Goal: Task Accomplishment & Management: Use online tool/utility

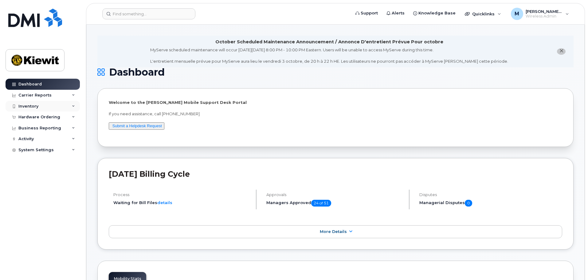
click at [56, 106] on div "Inventory" at bounding box center [43, 106] width 74 height 11
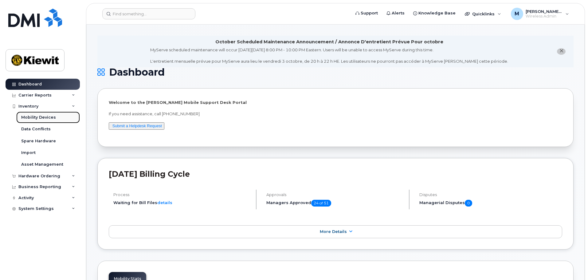
click at [53, 114] on link "Mobility Devices" at bounding box center [48, 117] width 64 height 12
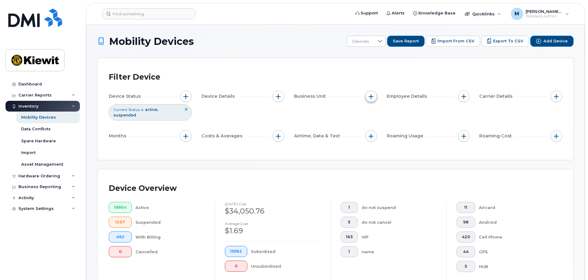
click at [373, 97] on button "button" at bounding box center [371, 97] width 12 height 12
click at [371, 133] on input "Profit Center" at bounding box center [372, 134] width 5 height 5
checkbox input "true"
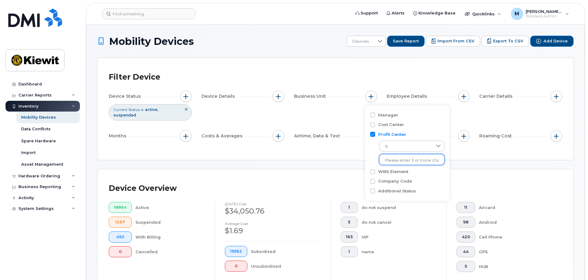
click at [400, 161] on input "text" at bounding box center [412, 160] width 54 height 6
type input "103792"
click at [422, 143] on span "is" at bounding box center [405, 146] width 53 height 11
click at [409, 182] on li "contains" at bounding box center [408, 184] width 59 height 11
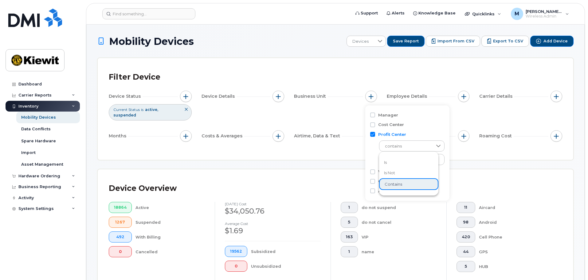
click at [409, 182] on li "contains" at bounding box center [408, 184] width 59 height 12
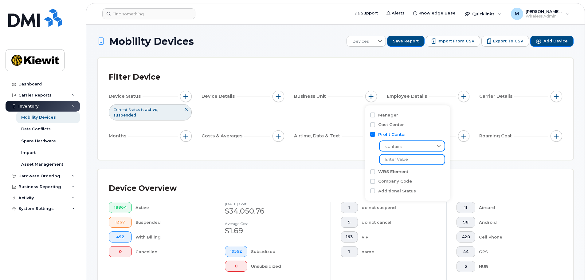
click at [404, 157] on input "text" at bounding box center [412, 159] width 66 height 11
type input "103792"
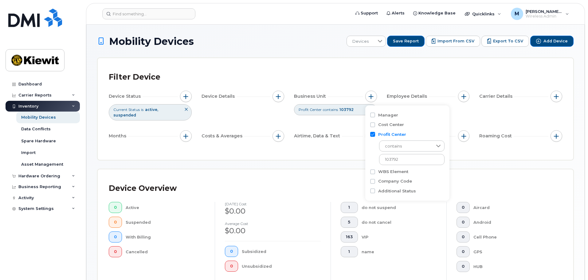
click at [494, 169] on div "Device Overview 0 Active 0 Suspended 0 With Billing 0 Cancelled [DATE] cost $0.…" at bounding box center [335, 238] width 475 height 139
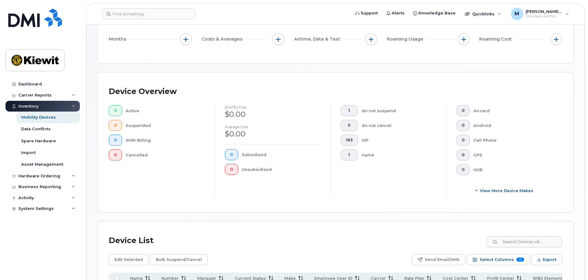
scroll to position [23, 0]
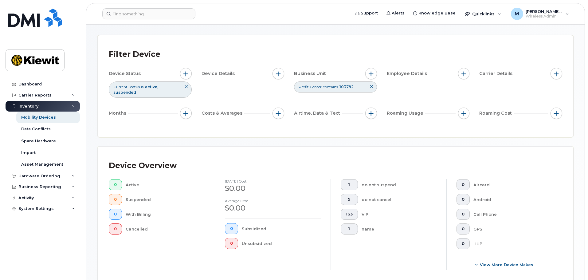
click at [371, 86] on icon at bounding box center [371, 87] width 4 height 4
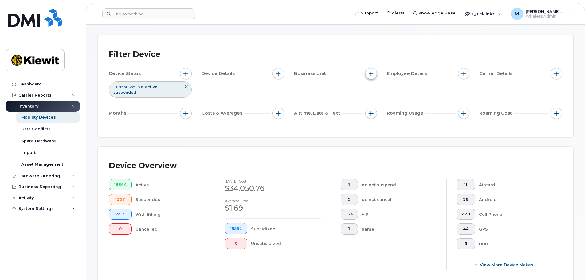
click at [372, 78] on button "button" at bounding box center [371, 74] width 12 height 12
click at [373, 121] on input "WBS Element" at bounding box center [372, 121] width 5 height 5
checkbox input "true"
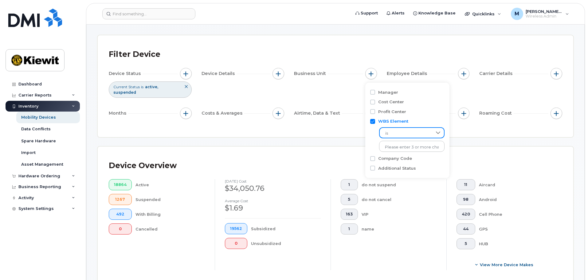
click at [406, 137] on span "is" at bounding box center [405, 133] width 52 height 11
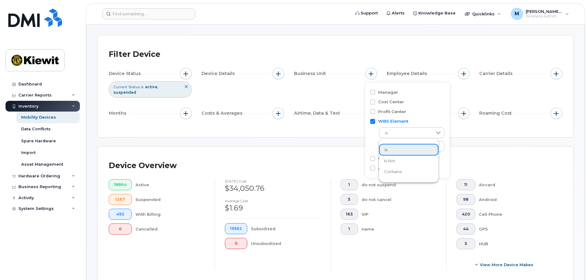
click at [403, 169] on li "contains" at bounding box center [408, 171] width 59 height 11
click at [402, 145] on input "text" at bounding box center [412, 146] width 66 height 11
type input "103792"
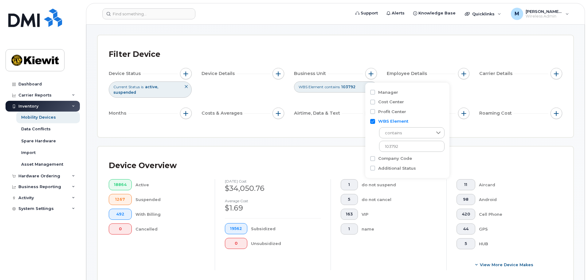
click at [507, 146] on div "Device Overview 18864 Active 1267 Suspended 492 With Billing 0 Cancelled [DATE]…" at bounding box center [335, 215] width 475 height 139
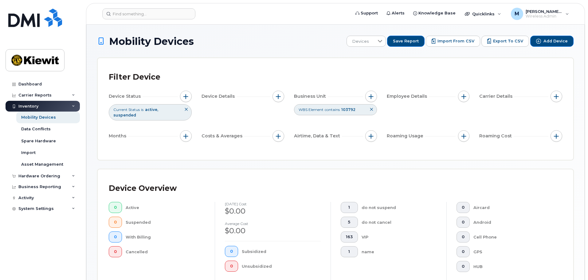
click at [371, 108] on icon at bounding box center [371, 109] width 4 height 4
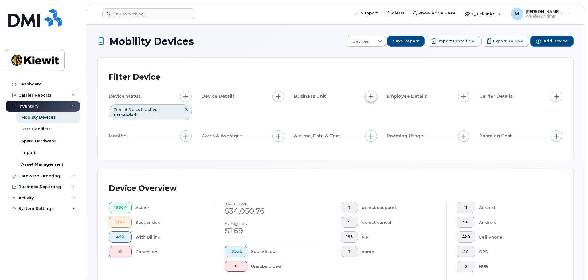
click at [369, 100] on button "button" at bounding box center [371, 97] width 12 height 12
click at [373, 127] on input "Cost Center" at bounding box center [372, 124] width 5 height 5
checkbox input "true"
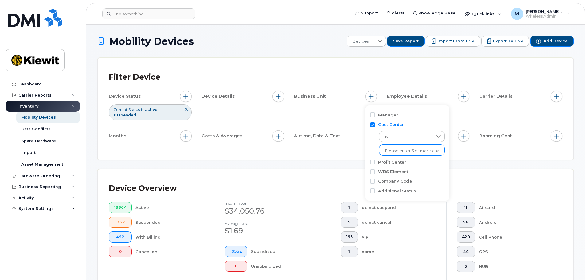
click at [420, 152] on input "text" at bounding box center [412, 151] width 54 height 6
type input "103792"
click at [408, 164] on li "1602 - 103792 - TIC - The Industrial Company" at bounding box center [426, 163] width 95 height 11
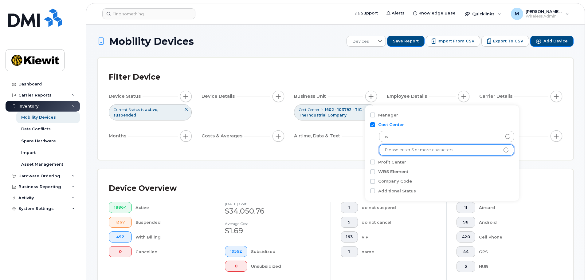
click at [373, 125] on input "Cost Center" at bounding box center [372, 124] width 5 height 5
checkbox input "false"
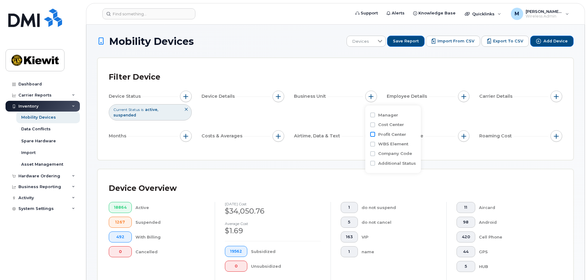
click at [371, 134] on input "Profit Center" at bounding box center [372, 134] width 5 height 5
checkbox input "true"
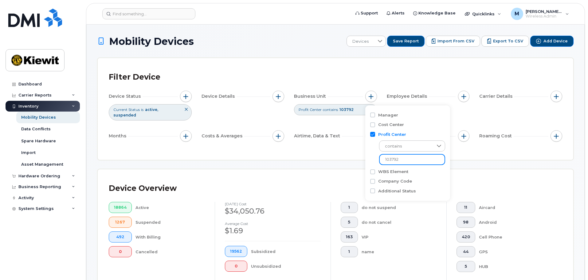
click at [417, 162] on input "103792" at bounding box center [412, 159] width 66 height 11
click at [459, 169] on div "Device Overview 18864 Active 1267 Suspended 492 With Billing 0 Cancelled [DATE]…" at bounding box center [335, 238] width 475 height 139
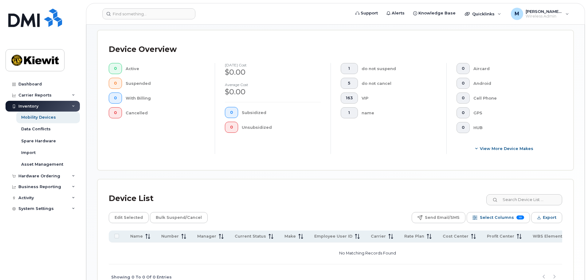
scroll to position [53, 0]
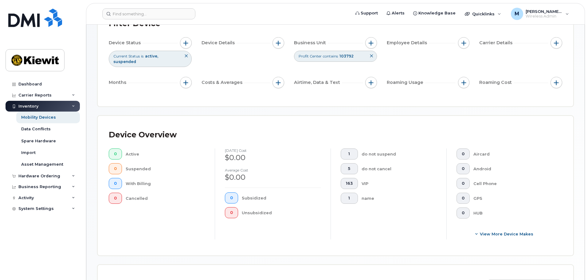
click at [374, 56] on button at bounding box center [371, 56] width 10 height 10
click at [371, 42] on span "button" at bounding box center [370, 43] width 5 height 5
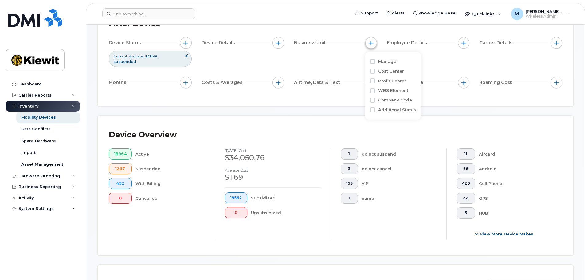
click at [371, 46] on button "button" at bounding box center [371, 43] width 12 height 12
click at [372, 71] on input "Cost Center" at bounding box center [372, 71] width 5 height 5
checkbox input "true"
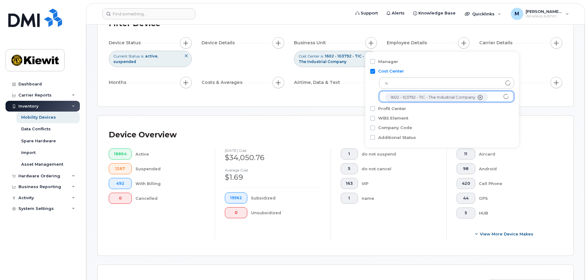
click at [479, 98] on icon "1602 - 103792 - TIC - The Industrial Company" at bounding box center [479, 97] width 5 height 5
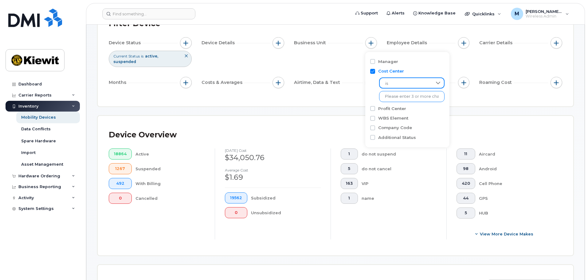
click at [418, 83] on span "is" at bounding box center [405, 83] width 52 height 11
click at [413, 118] on li "contains" at bounding box center [408, 121] width 59 height 11
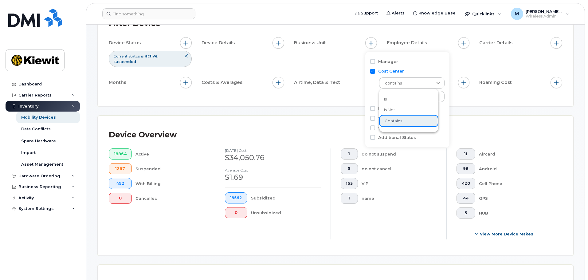
click at [413, 118] on li "contains" at bounding box center [408, 121] width 59 height 12
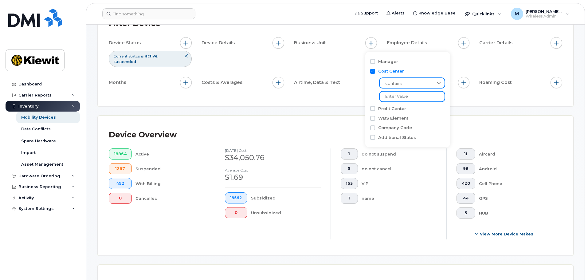
click at [411, 98] on input "text" at bounding box center [412, 96] width 66 height 11
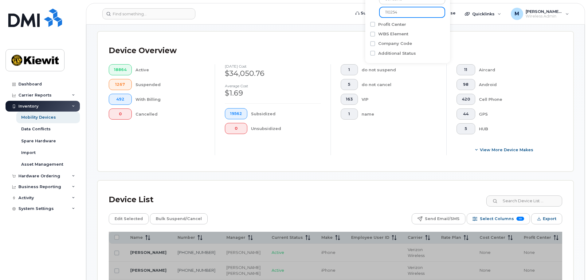
scroll to position [238, 0]
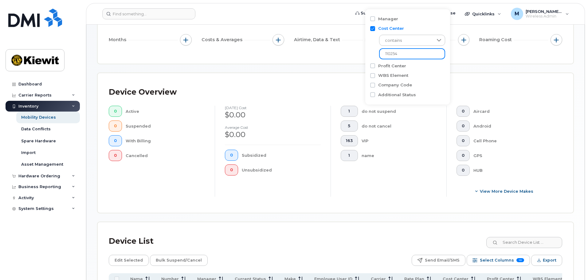
scroll to position [23, 0]
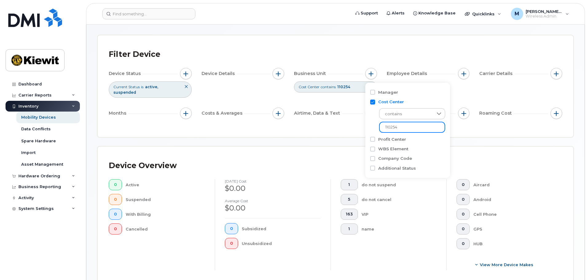
type input "110254"
click at [373, 103] on input "Cost Center" at bounding box center [372, 101] width 5 height 5
checkbox input "false"
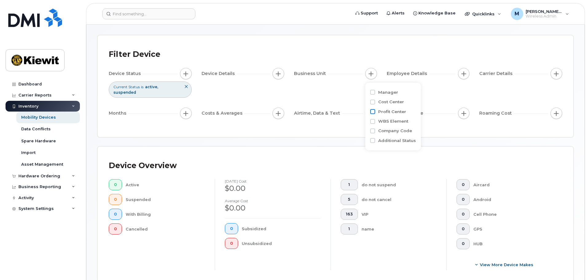
click at [372, 110] on input "Profit Center" at bounding box center [372, 111] width 5 height 5
checkbox input "true"
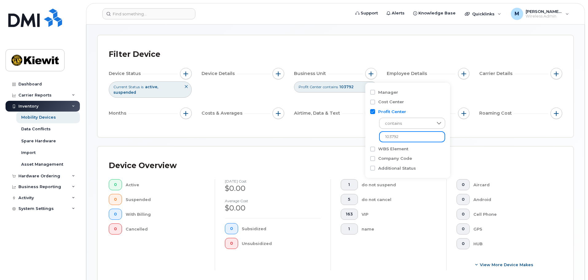
click at [407, 137] on input "103792" at bounding box center [412, 136] width 66 height 11
type input "110254"
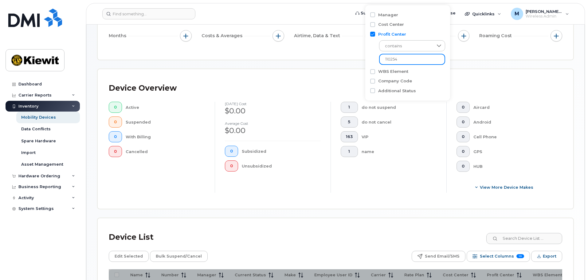
scroll to position [145, 0]
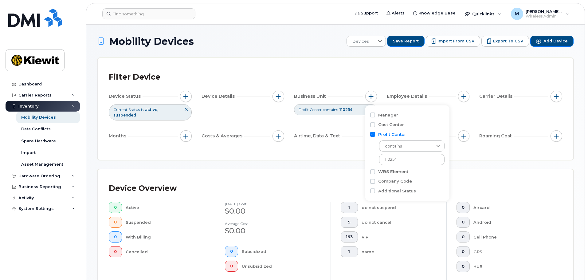
click at [374, 136] on input "Profit Center" at bounding box center [372, 134] width 5 height 5
checkbox input "false"
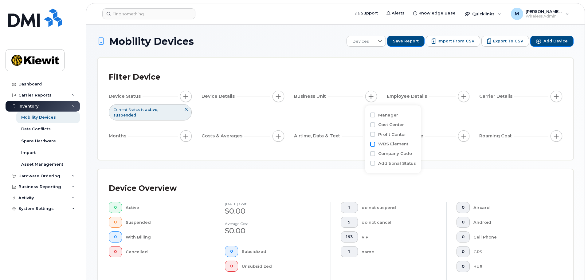
click at [371, 144] on input "WBS Element" at bounding box center [372, 144] width 5 height 5
checkbox input "true"
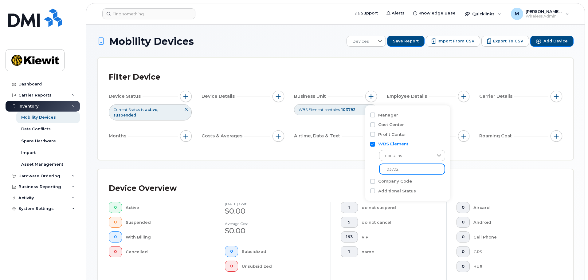
click at [408, 169] on input "103792" at bounding box center [412, 168] width 66 height 11
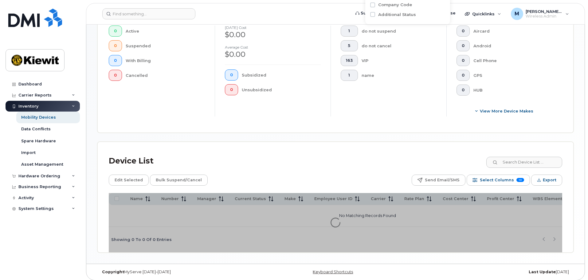
scroll to position [167, 0]
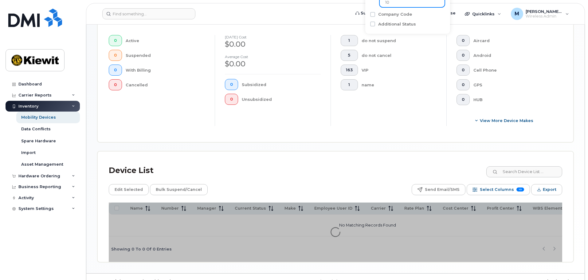
type input "1"
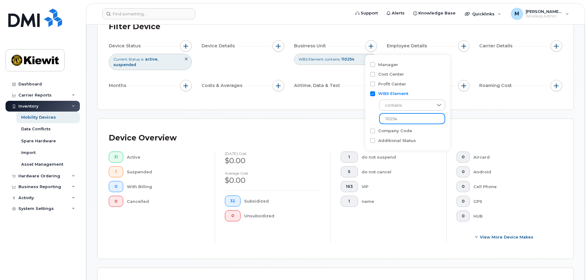
scroll to position [44, 0]
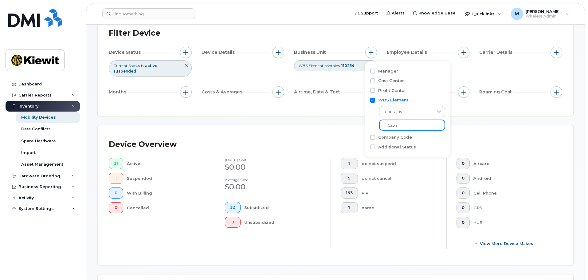
click at [405, 125] on input "110254" at bounding box center [412, 124] width 66 height 11
type input "1"
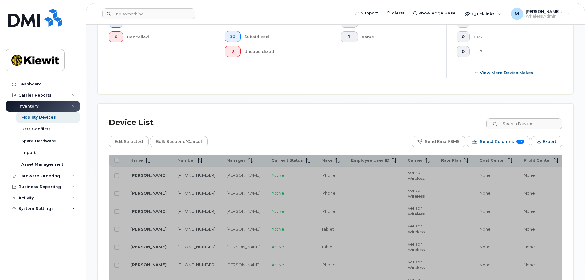
scroll to position [136, 0]
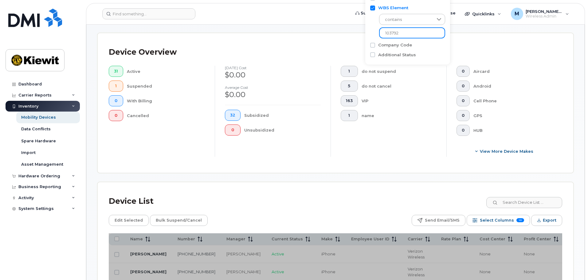
type input "103792"
